Goal: Information Seeking & Learning: Find specific page/section

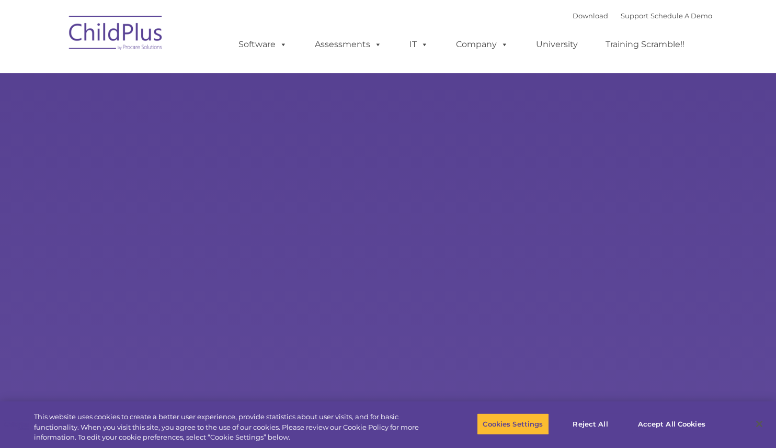
select select "MEDIUM"
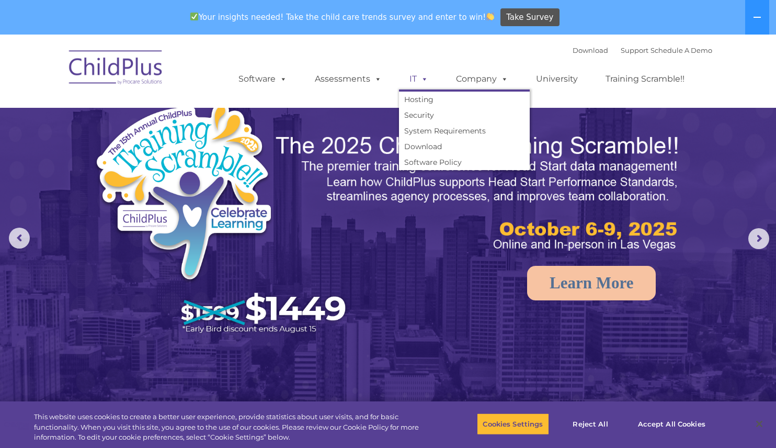
click at [415, 76] on link "IT" at bounding box center [419, 78] width 40 height 21
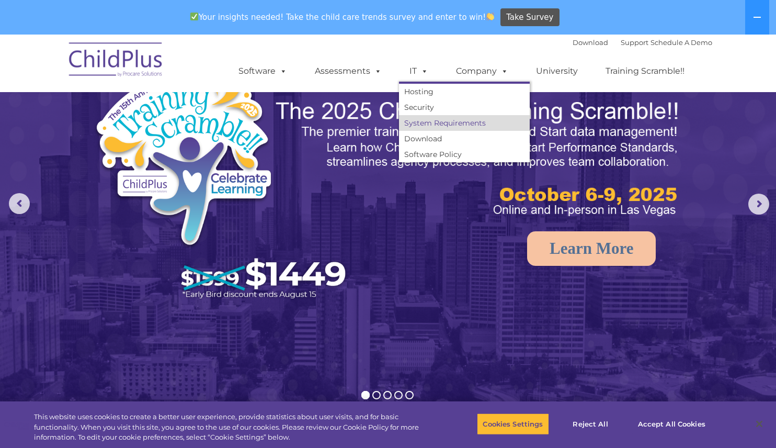
click at [424, 123] on link "System Requirements" at bounding box center [464, 123] width 131 height 16
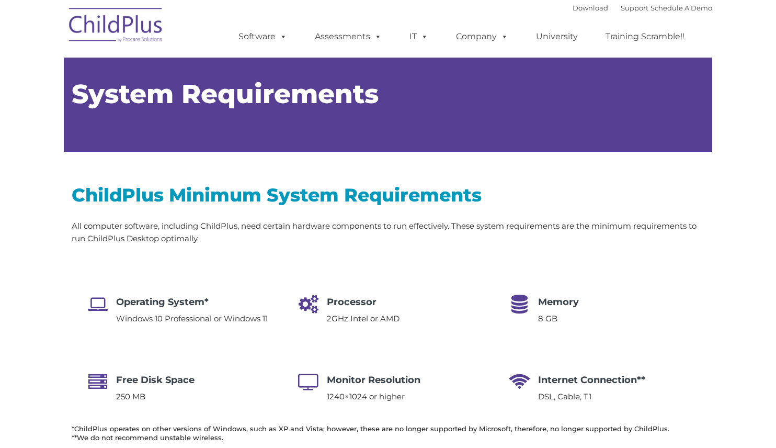
type input ""
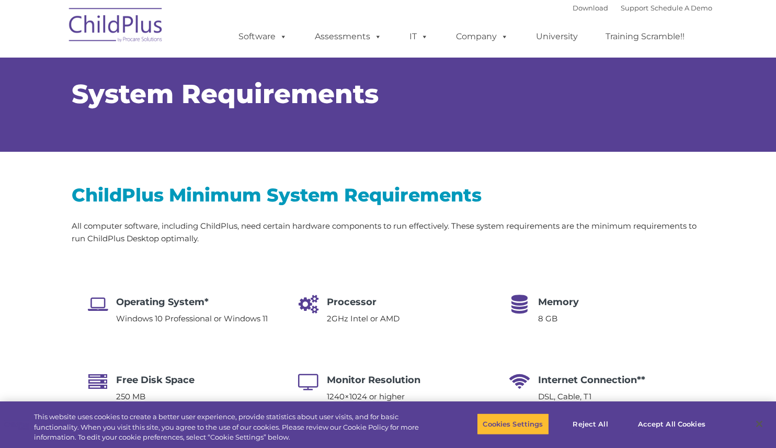
select select "MEDIUM"
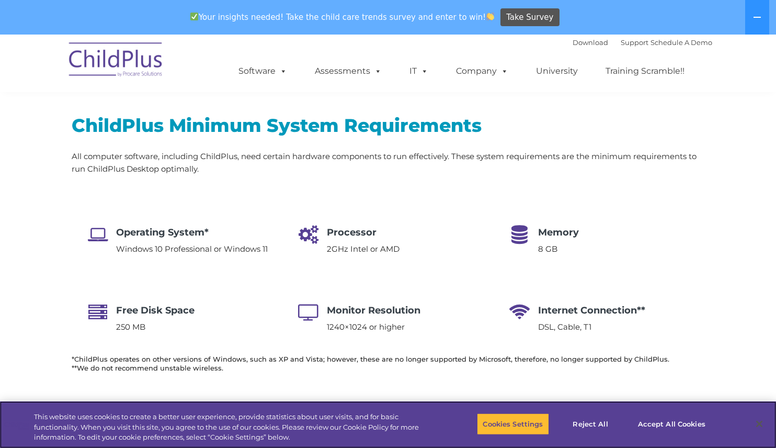
scroll to position [105, 0]
